Goal: Information Seeking & Learning: Learn about a topic

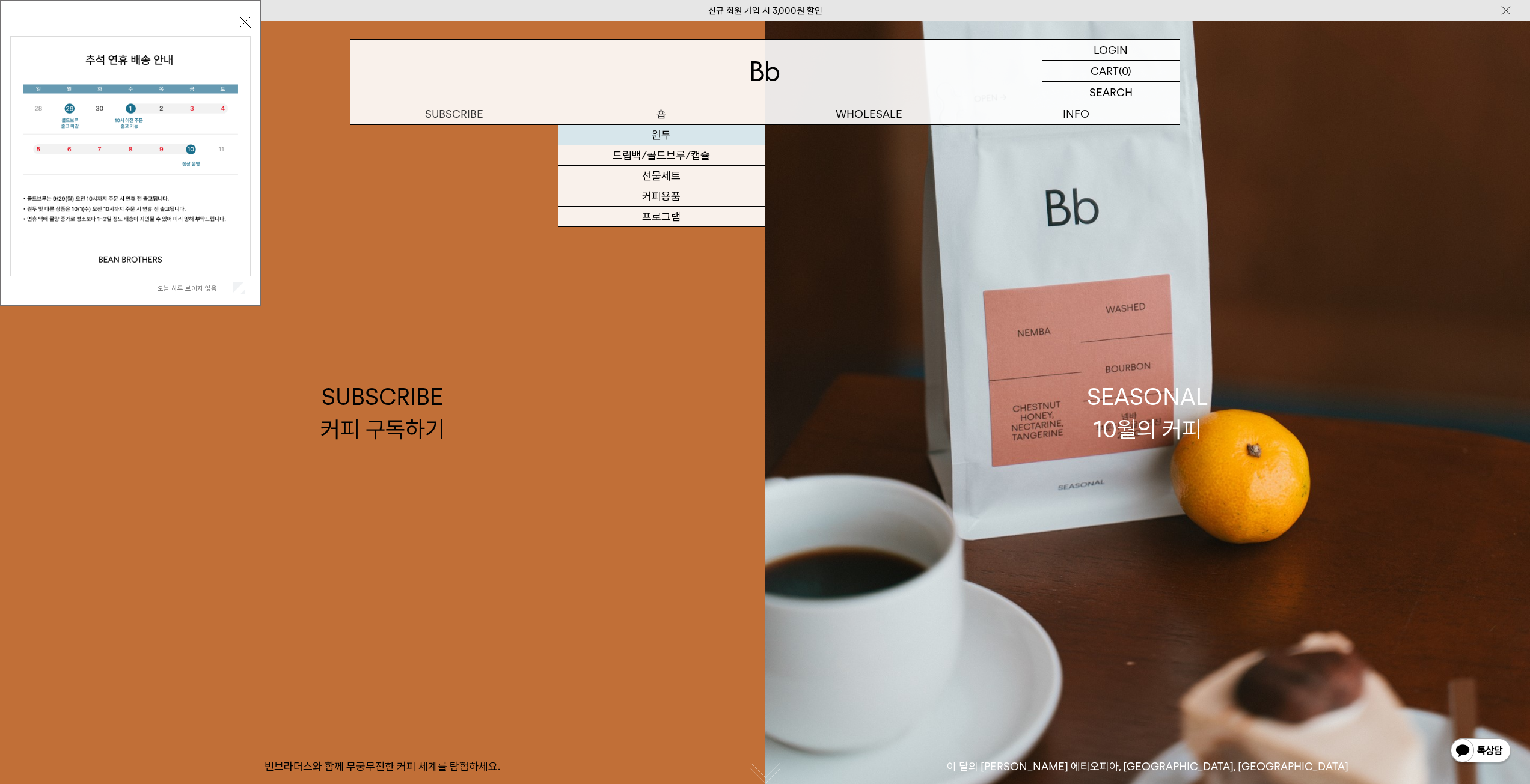
click at [656, 141] on link "원두" at bounding box center [661, 134] width 207 height 20
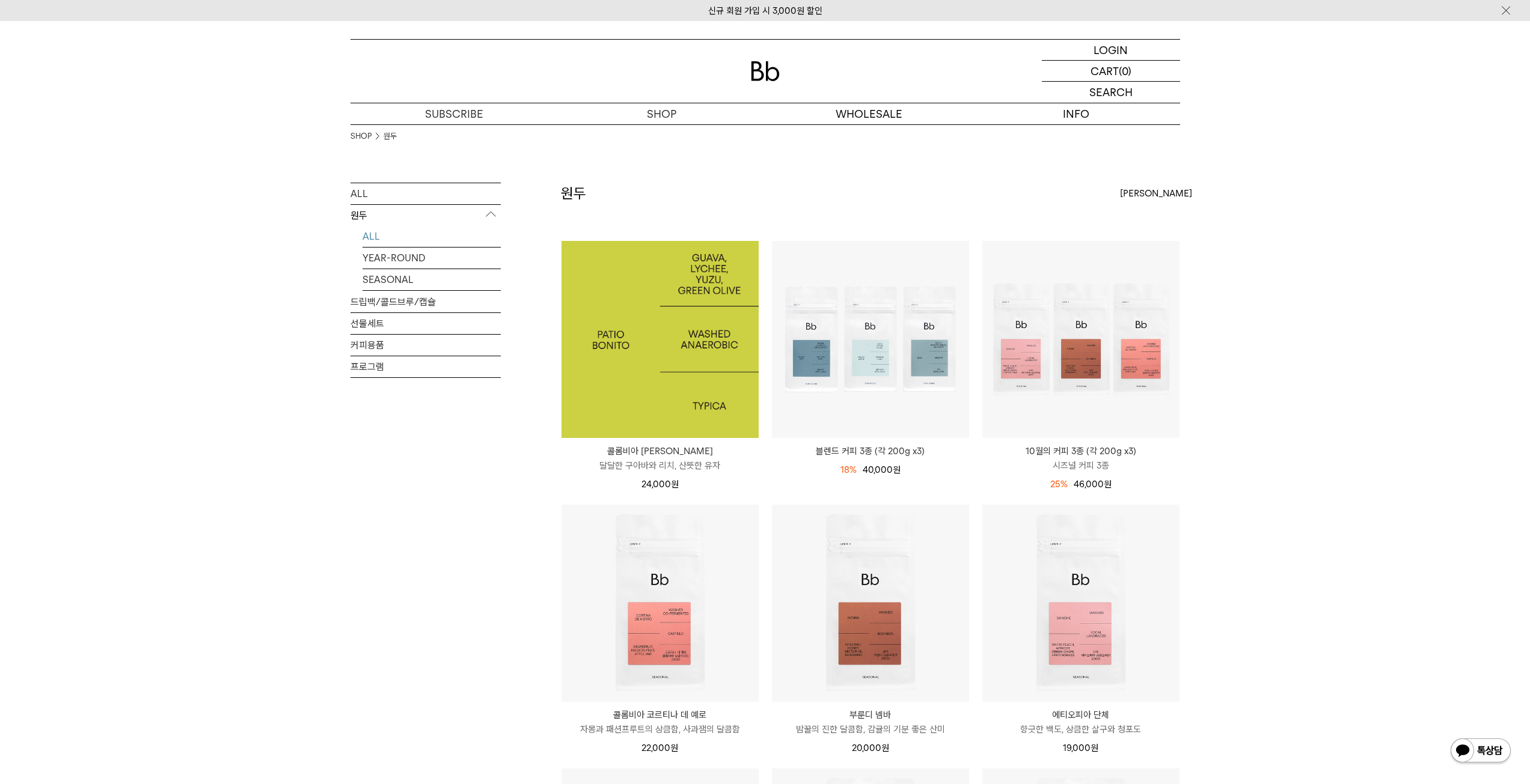
click at [671, 347] on img at bounding box center [660, 339] width 197 height 197
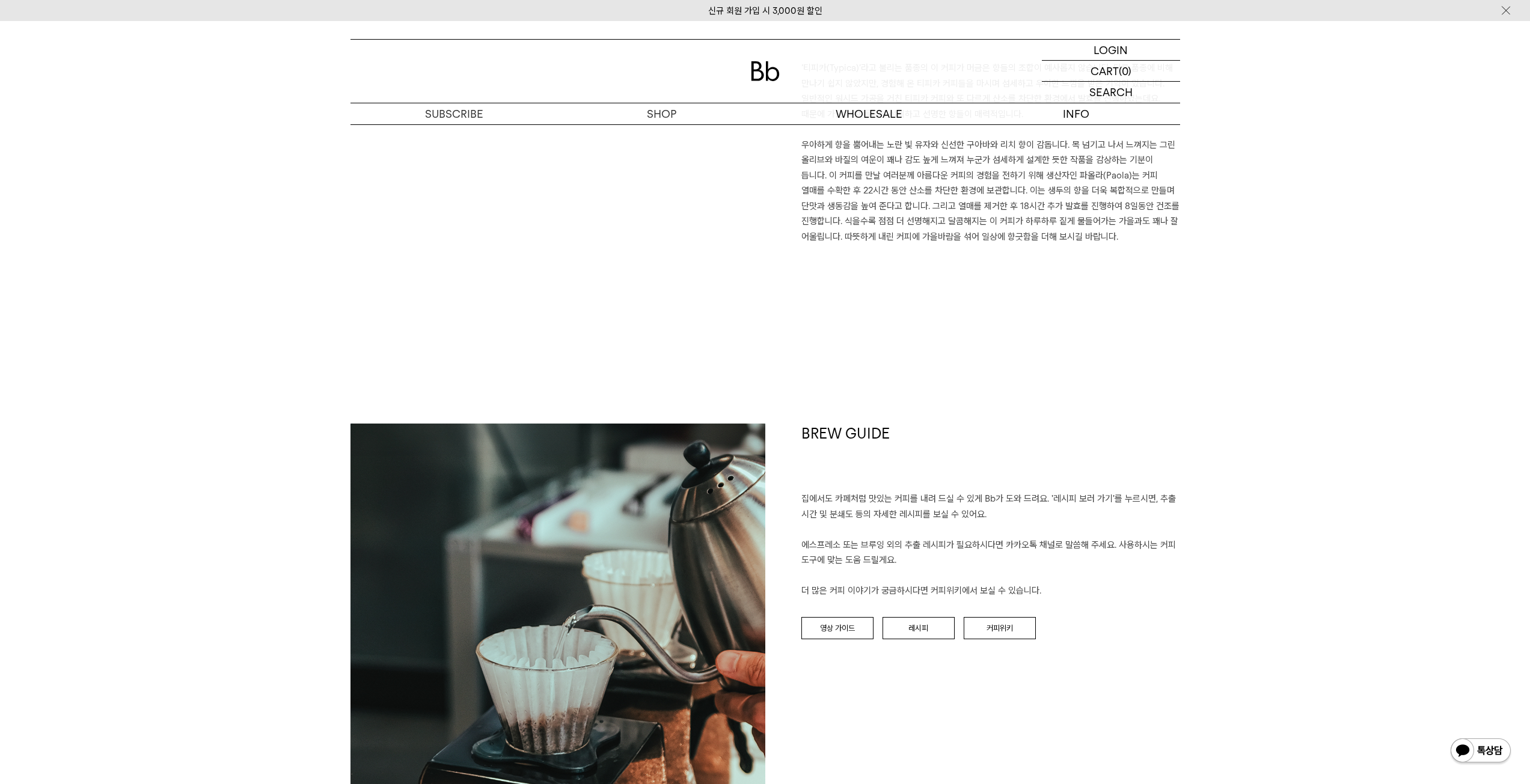
scroll to position [1081, 0]
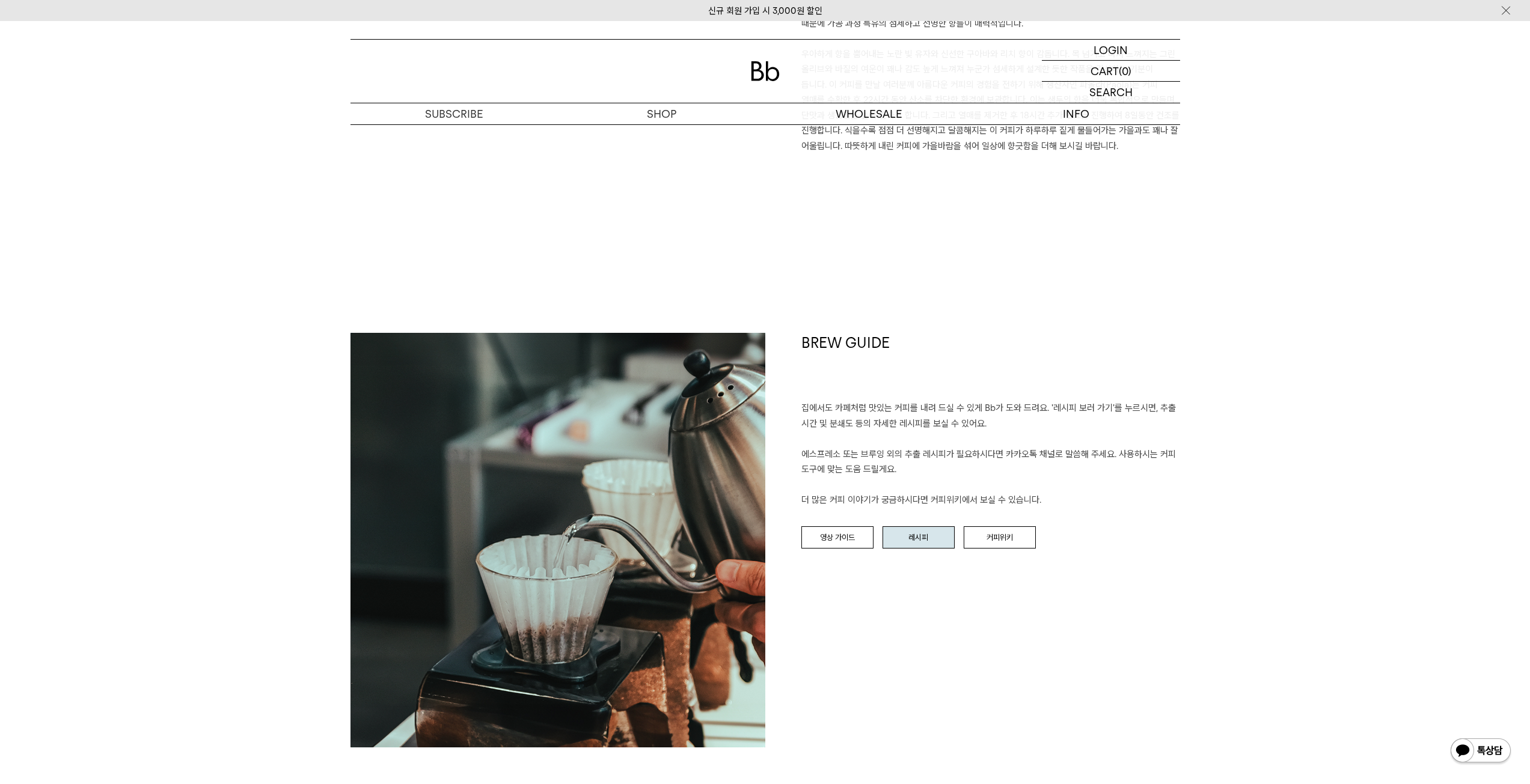
click at [938, 536] on link "레시피" at bounding box center [918, 538] width 72 height 23
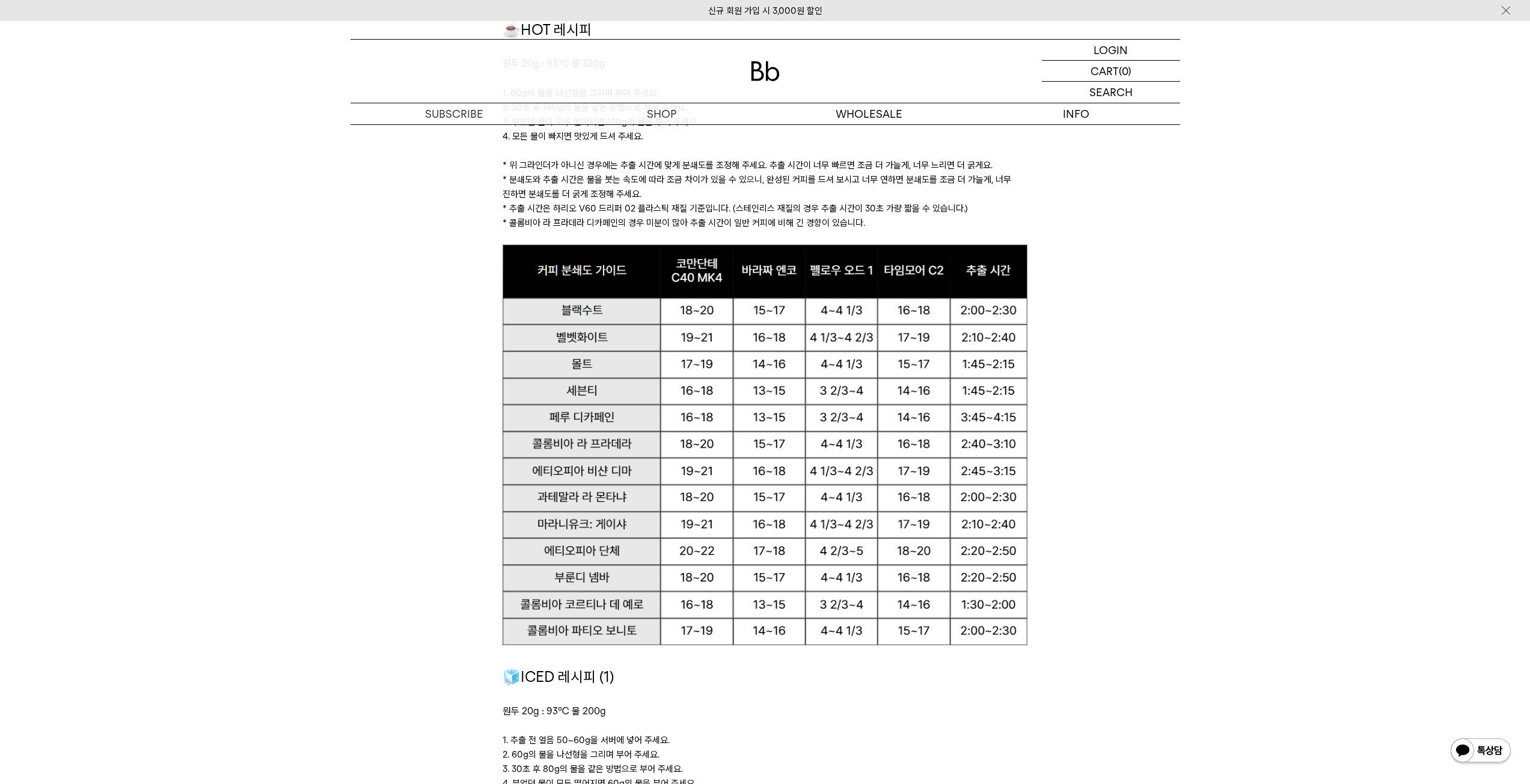
scroll to position [1382, 0]
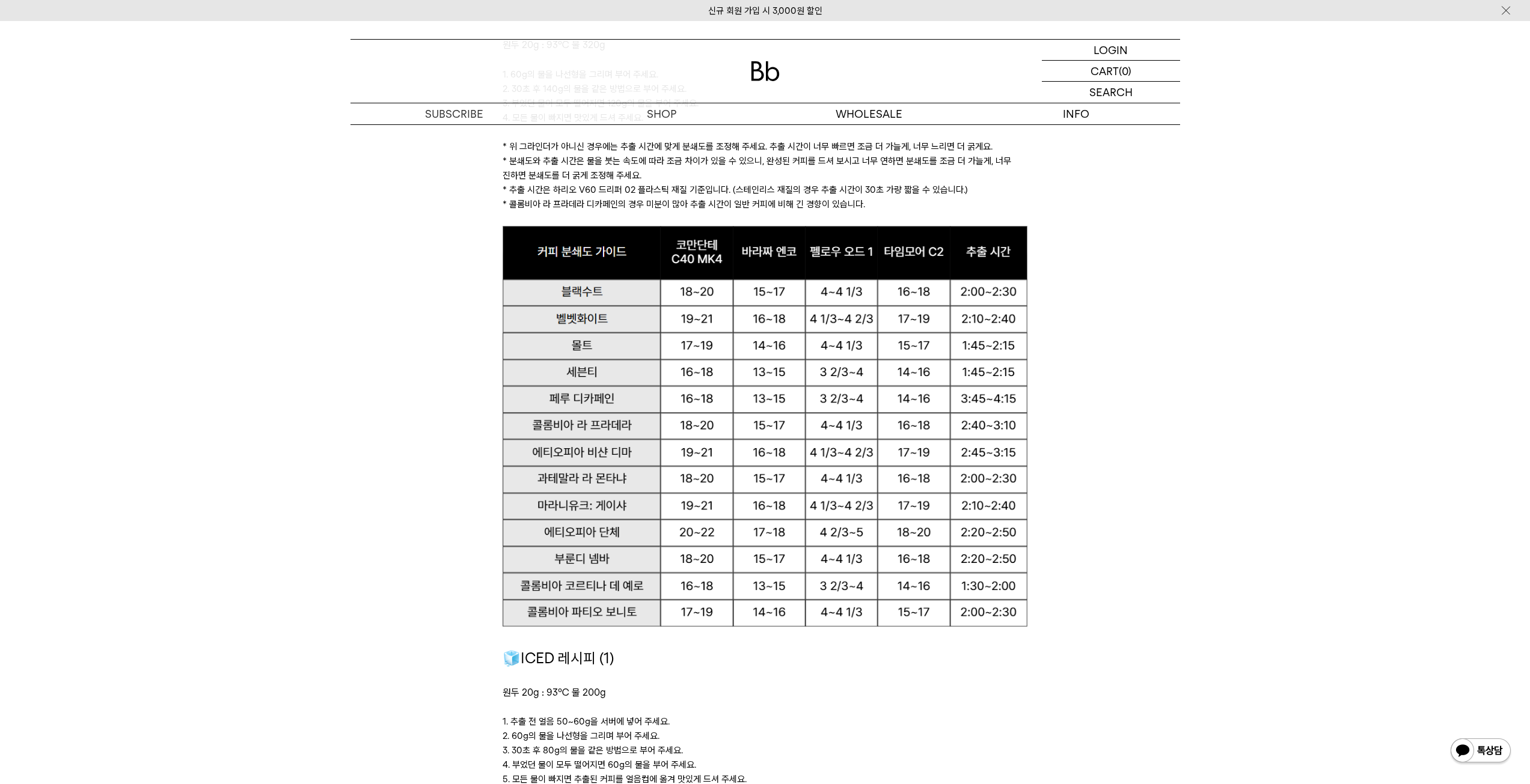
click at [663, 130] on link "원두" at bounding box center [661, 134] width 207 height 20
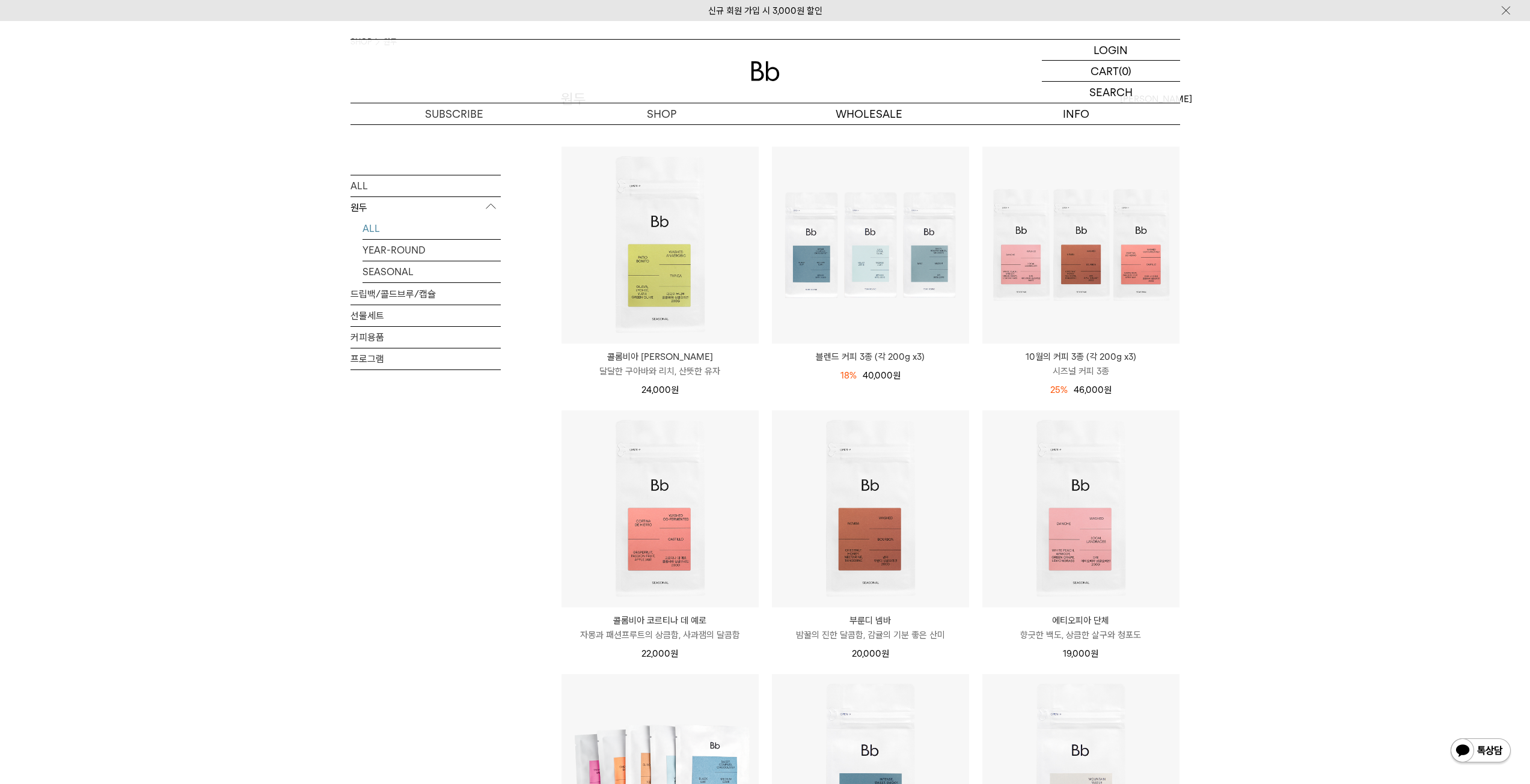
scroll to position [60, 0]
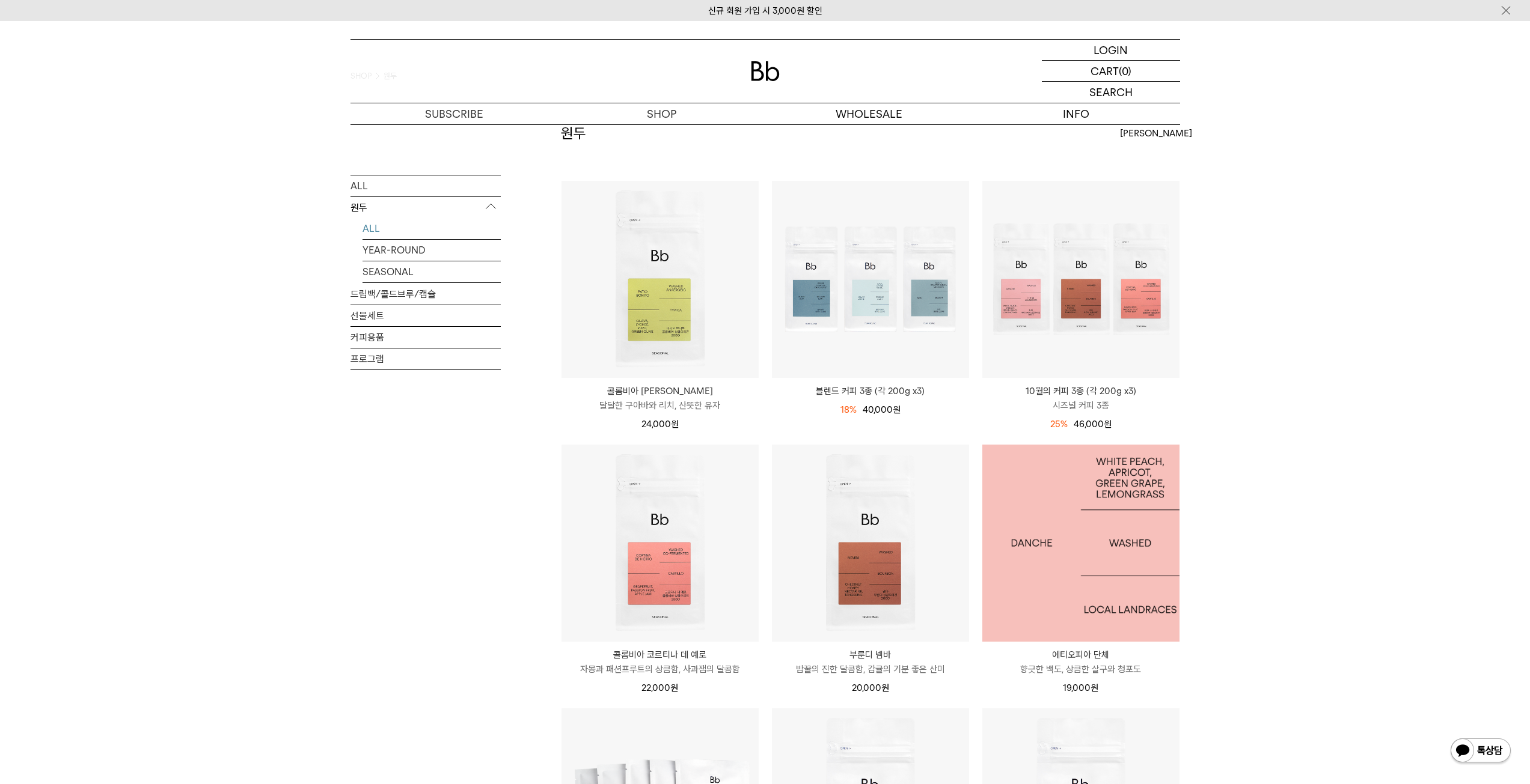
click at [1131, 529] on img at bounding box center [1080, 543] width 197 height 197
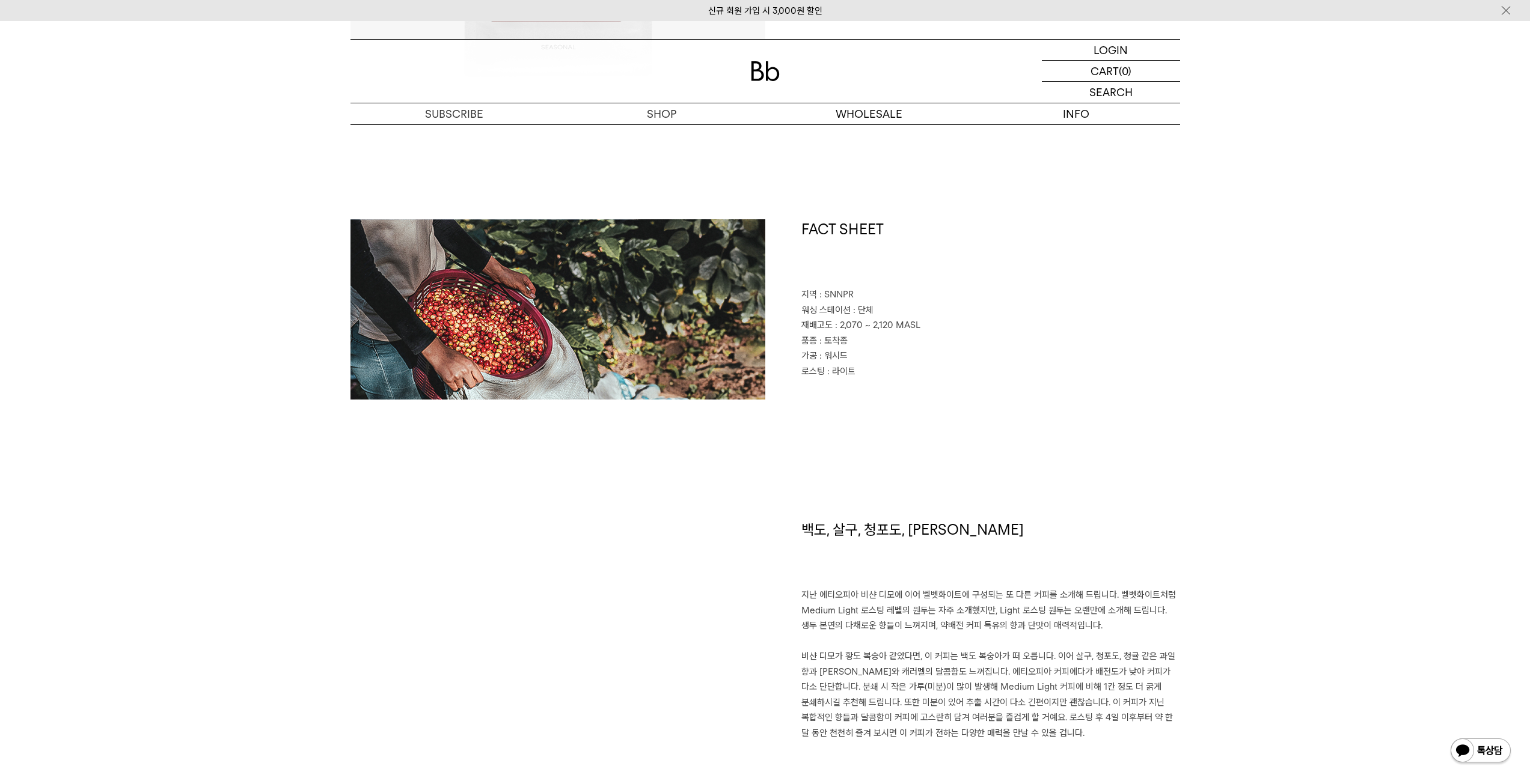
scroll to position [480, 0]
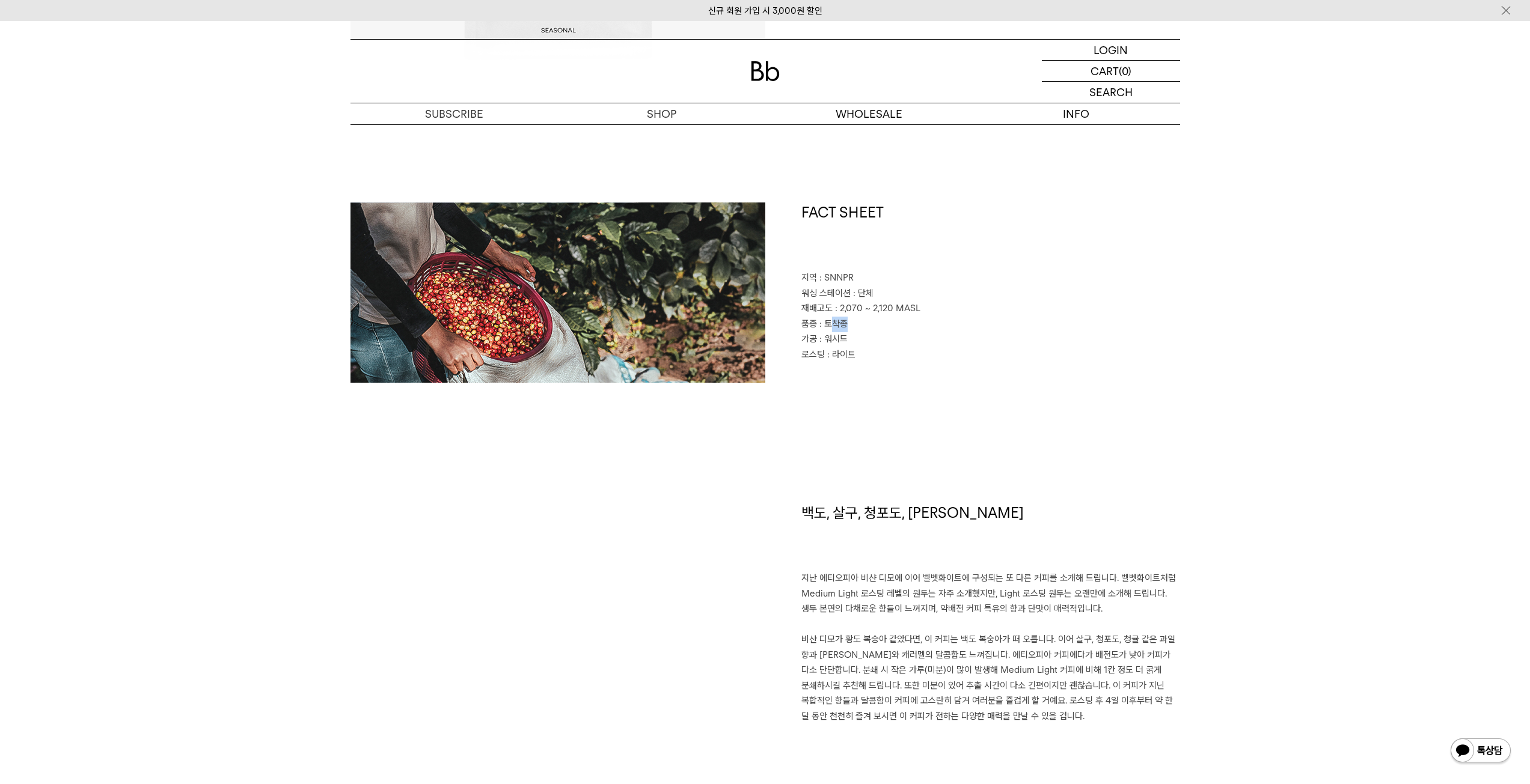
drag, startPoint x: 828, startPoint y: 322, endPoint x: 862, endPoint y: 326, distance: 34.2
click at [862, 326] on p "품종 : 토착종" at bounding box center [990, 324] width 378 height 15
click at [831, 329] on span ": 토착종" at bounding box center [833, 323] width 28 height 11
drag, startPoint x: 825, startPoint y: 327, endPoint x: 852, endPoint y: 322, distance: 27.5
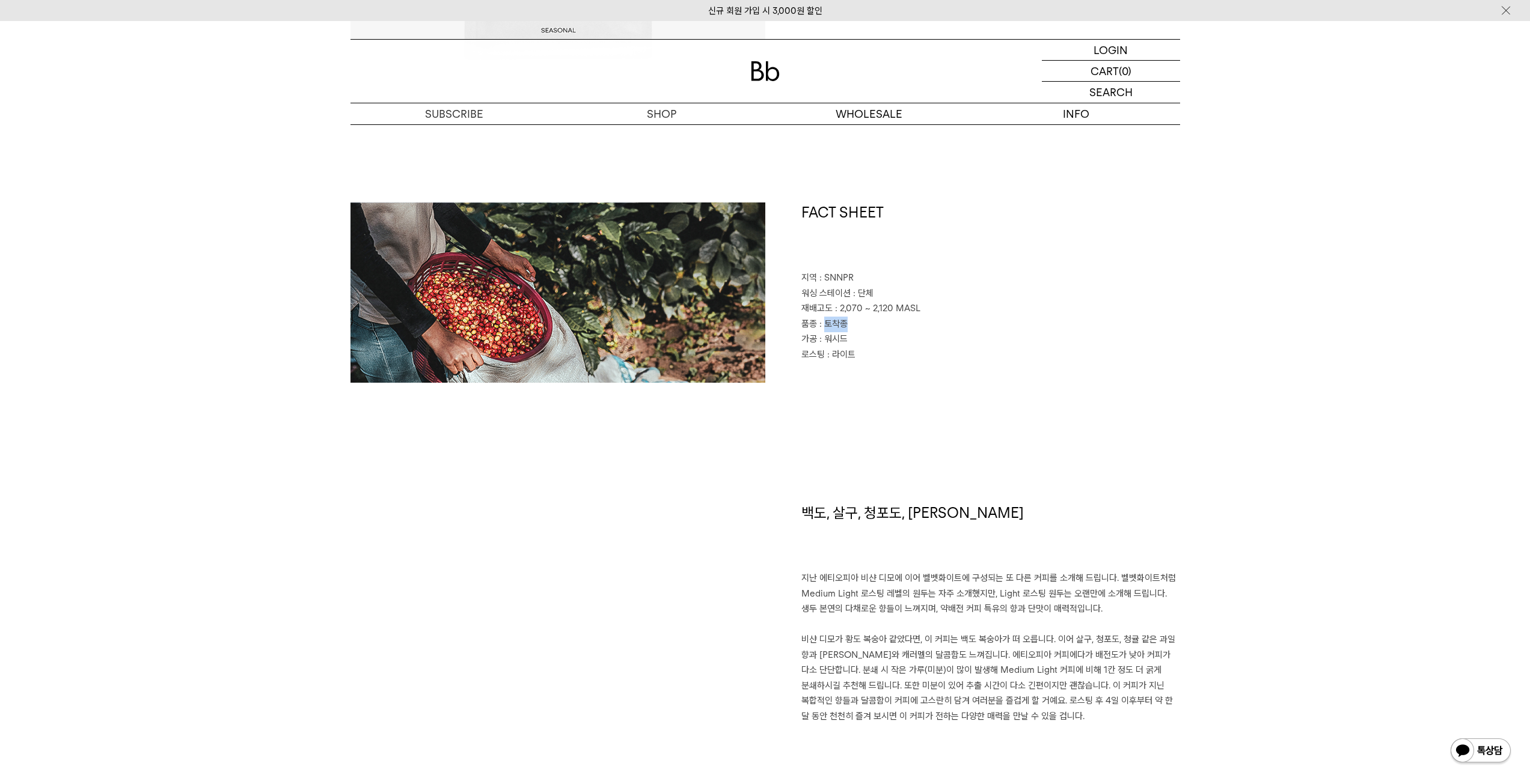
click at [852, 322] on p "품종 : 토착종" at bounding box center [990, 324] width 378 height 15
